Goal: Task Accomplishment & Management: Use online tool/utility

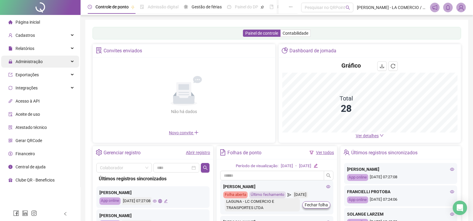
click at [34, 63] on span "Administração" at bounding box center [29, 61] width 27 height 5
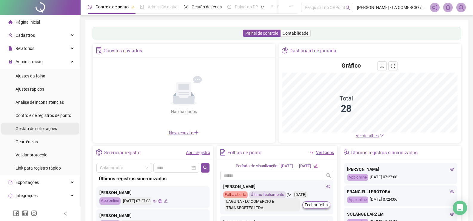
click at [38, 129] on span "Gestão de solicitações" at bounding box center [37, 128] width 42 height 5
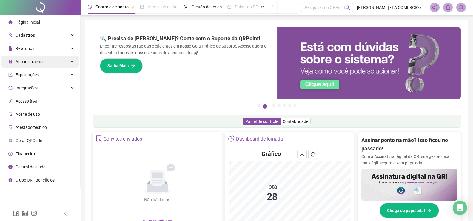
click at [37, 60] on span "Administração" at bounding box center [29, 61] width 27 height 5
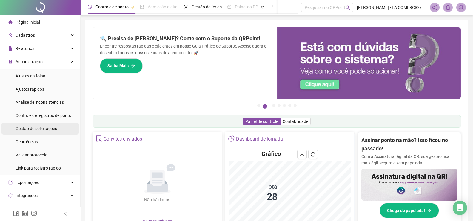
click at [51, 130] on span "Gestão de solicitações" at bounding box center [37, 128] width 42 height 5
